Goal: Task Accomplishment & Management: Use online tool/utility

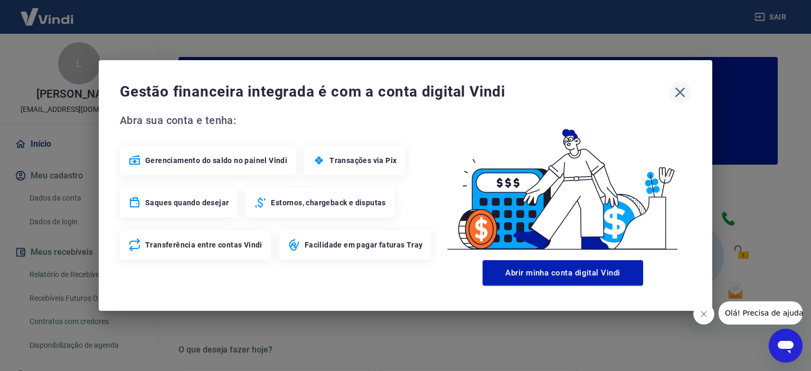
click at [685, 90] on icon "button" at bounding box center [679, 92] width 17 height 17
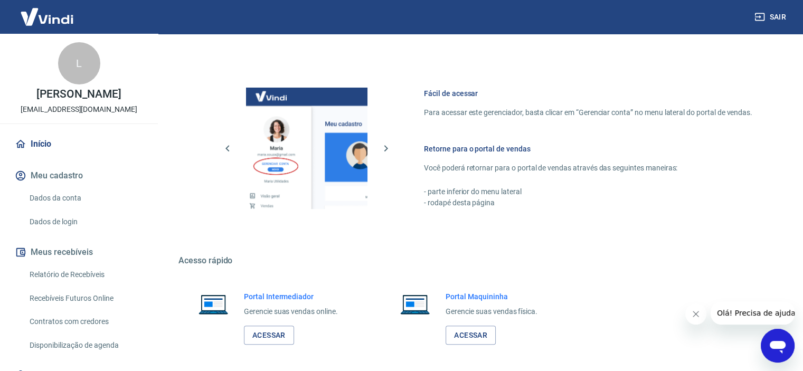
scroll to position [572, 0]
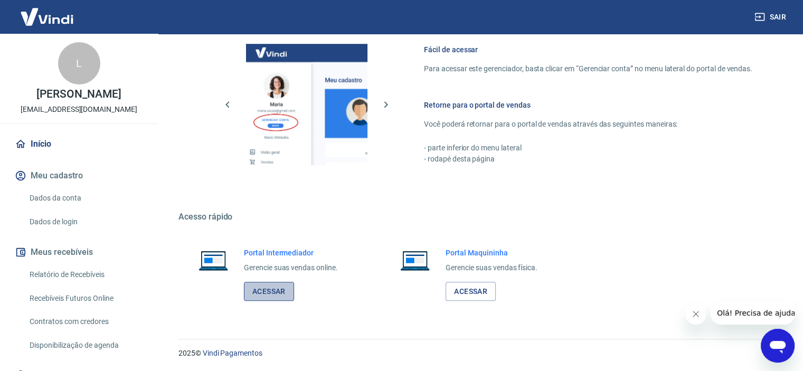
click at [275, 284] on link "Acessar" at bounding box center [269, 292] width 50 height 20
click at [55, 271] on link "Relatório de Recebíveis" at bounding box center [85, 275] width 120 height 22
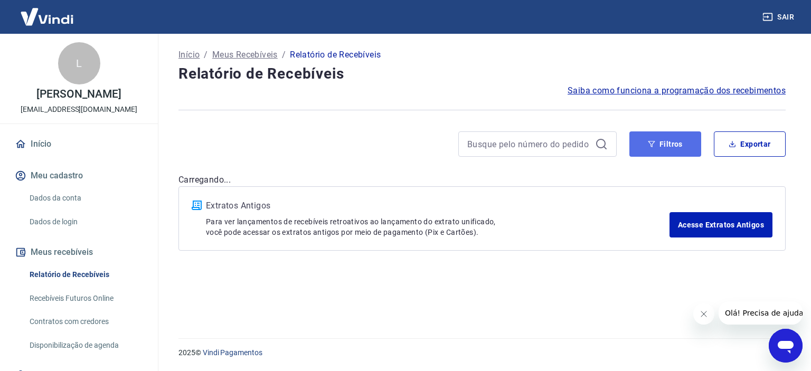
click at [669, 143] on button "Filtros" at bounding box center [665, 143] width 72 height 25
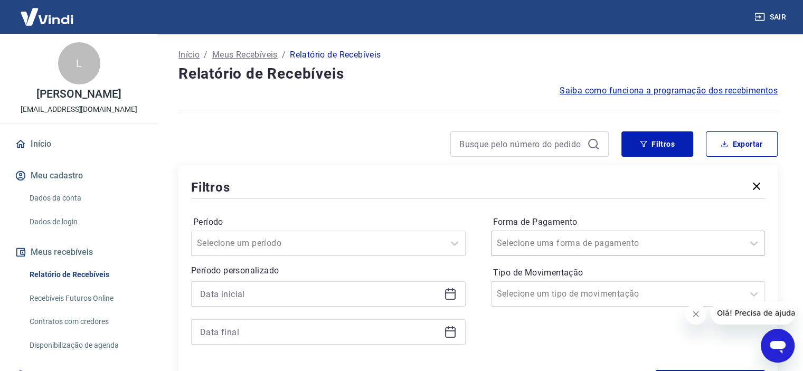
click at [516, 239] on input "Forma de Pagamento" at bounding box center [550, 243] width 107 height 13
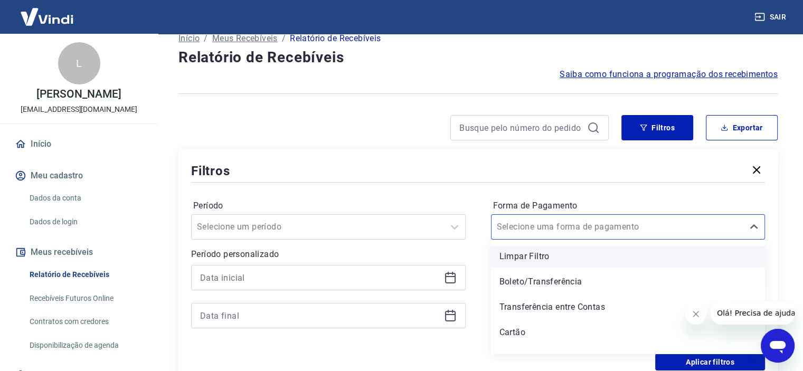
scroll to position [16, 0]
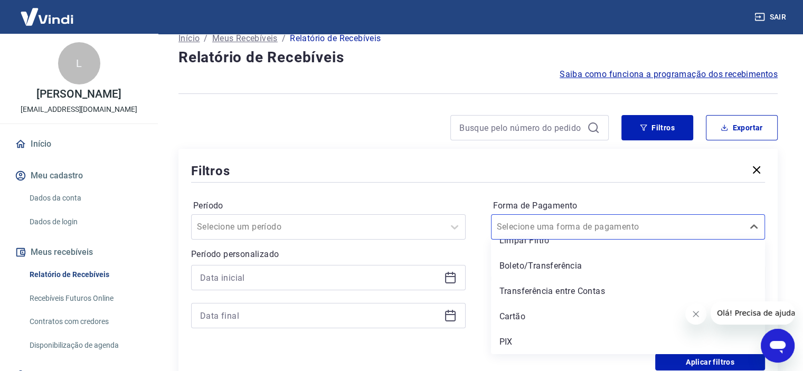
drag, startPoint x: 523, startPoint y: 342, endPoint x: 519, endPoint y: 337, distance: 6.4
click at [523, 343] on div "PIX" at bounding box center [628, 341] width 274 height 21
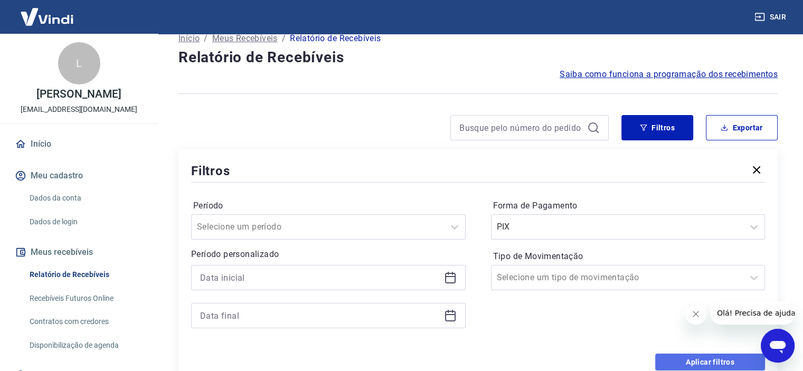
click at [673, 363] on button "Aplicar filtros" at bounding box center [710, 362] width 110 height 17
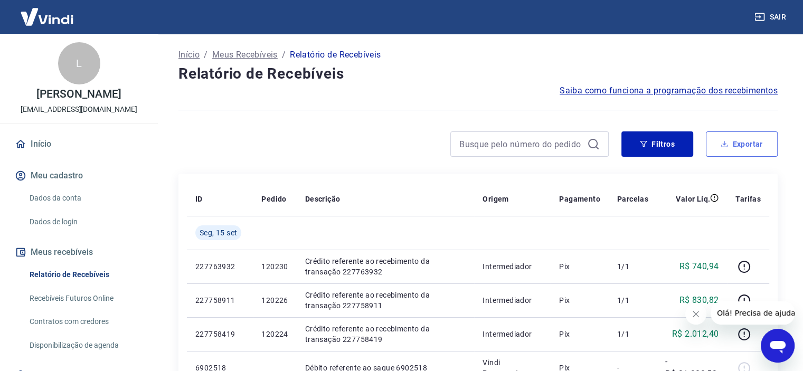
click at [732, 144] on button "Exportar" at bounding box center [742, 143] width 72 height 25
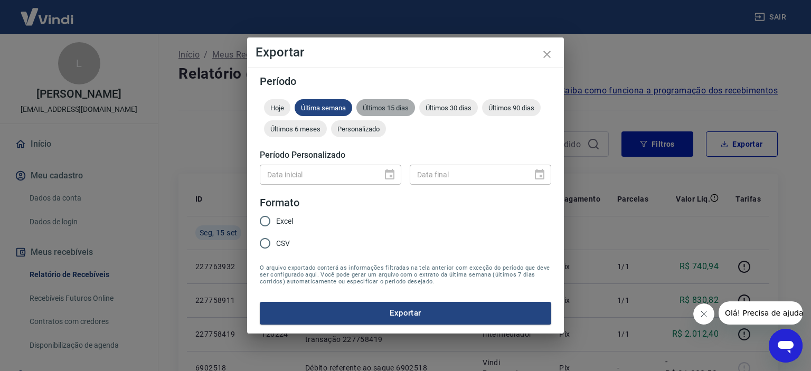
click at [406, 106] on span "Últimos 15 dias" at bounding box center [385, 108] width 59 height 8
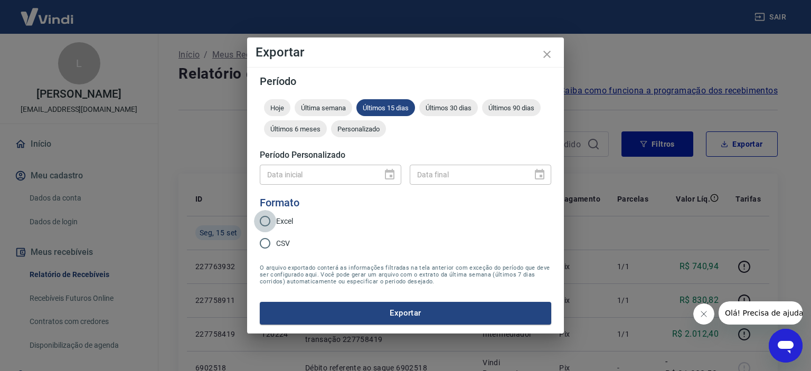
click at [262, 229] on input "Excel" at bounding box center [265, 221] width 22 height 22
radio input "true"
click at [361, 311] on button "Exportar" at bounding box center [405, 313] width 291 height 22
